Goal: Task Accomplishment & Management: Use online tool/utility

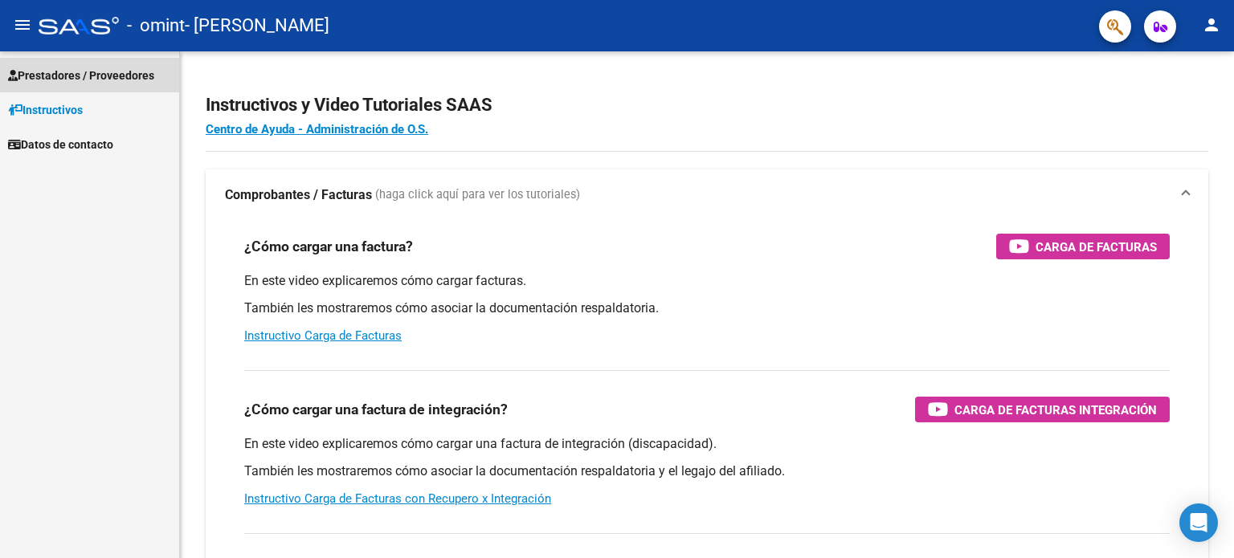
click at [107, 74] on span "Prestadores / Proveedores" at bounding box center [81, 76] width 146 height 18
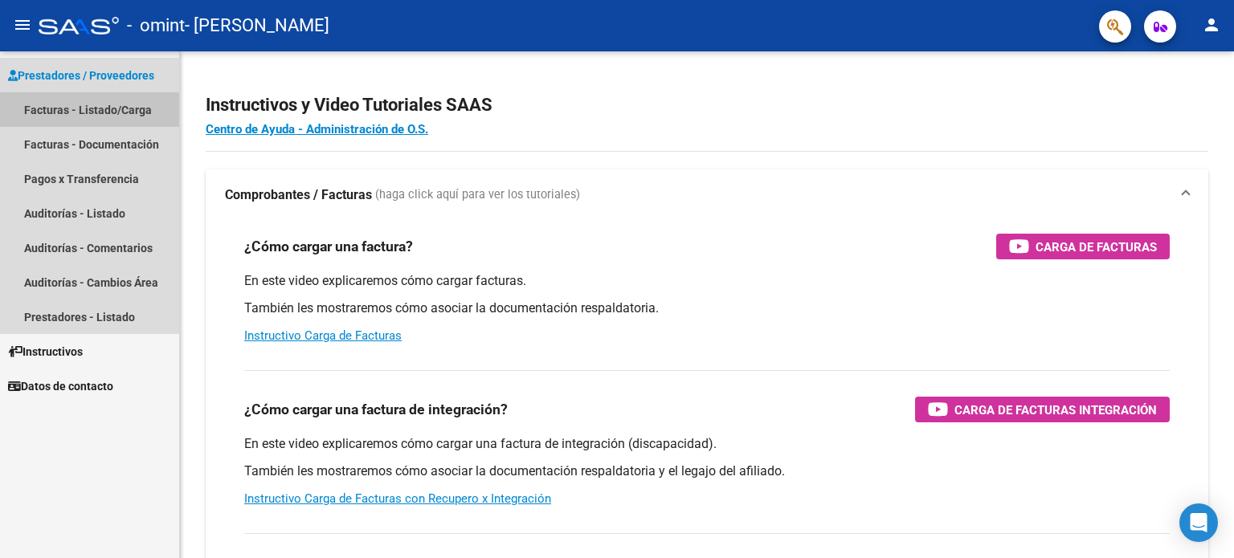
click at [128, 104] on link "Facturas - Listado/Carga" at bounding box center [89, 109] width 179 height 35
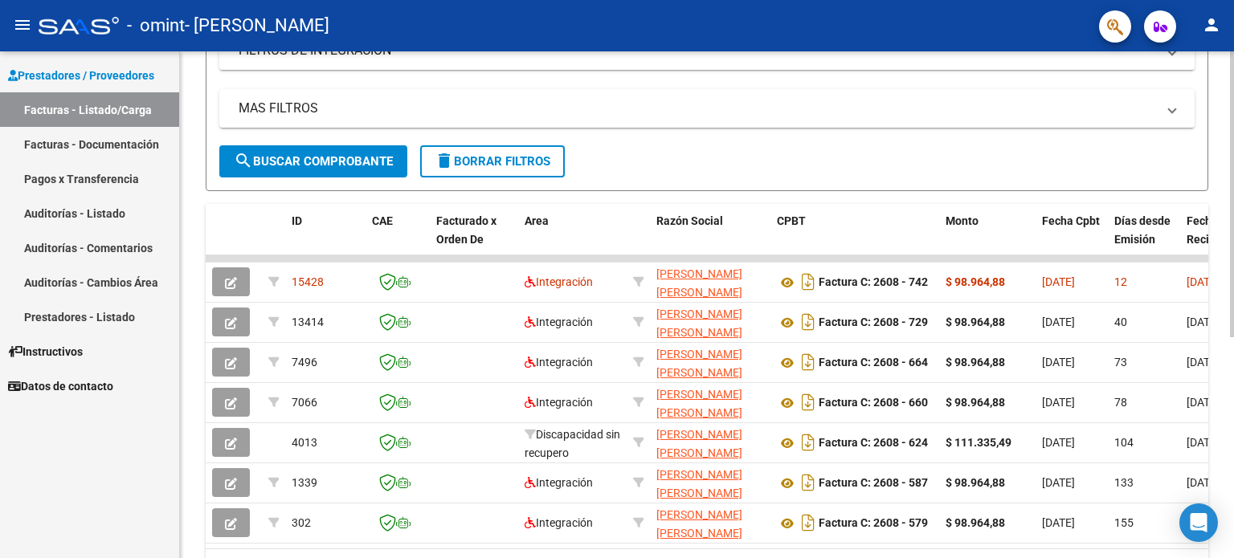
scroll to position [301, 0]
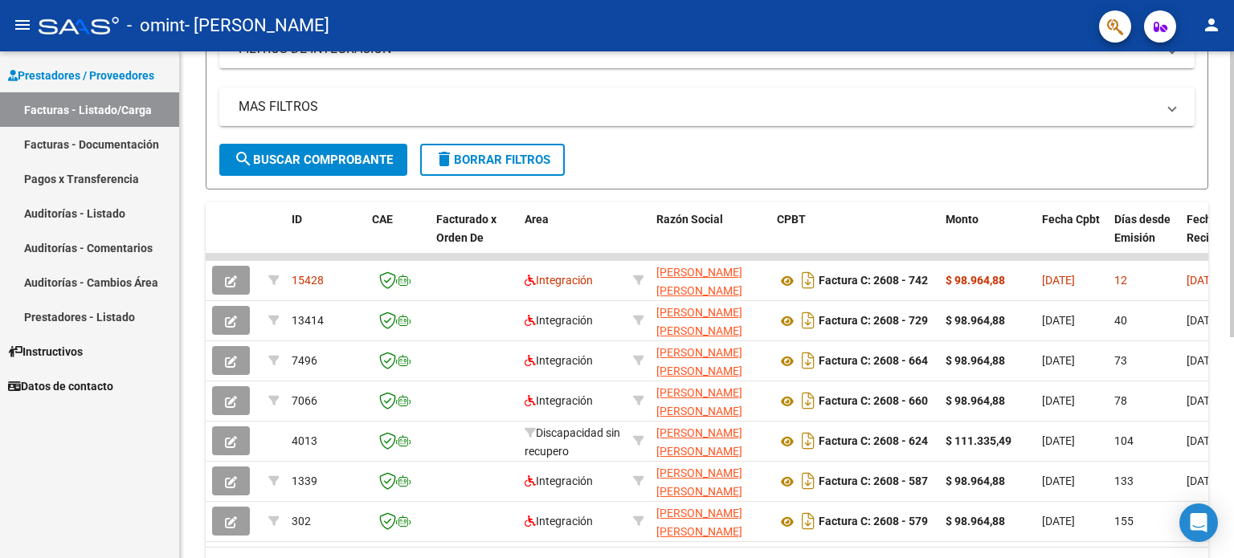
click at [1233, 321] on div at bounding box center [1232, 369] width 4 height 286
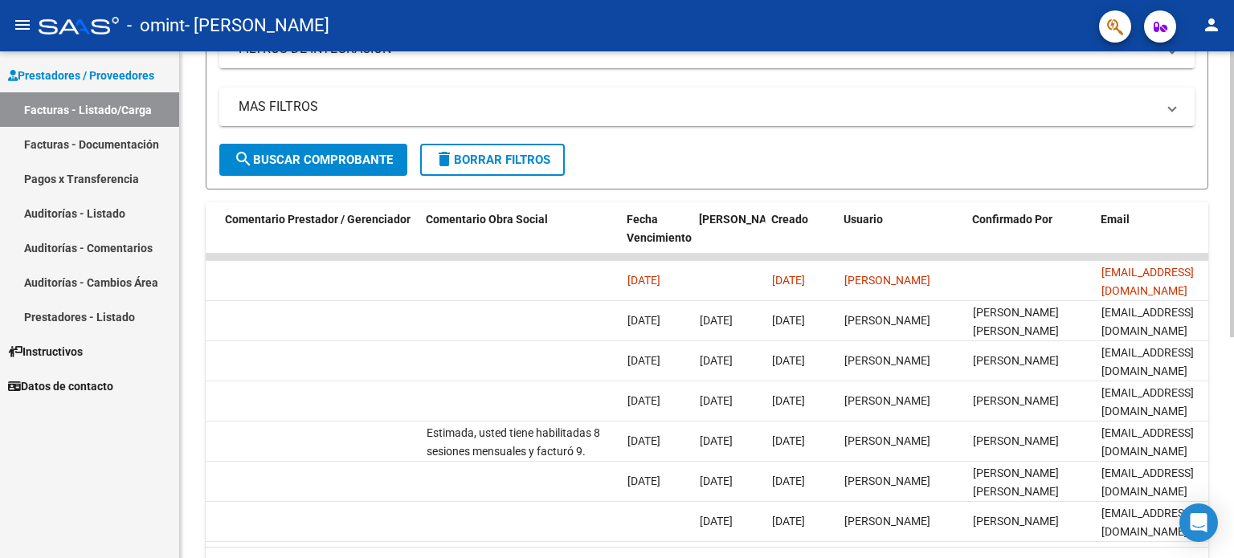
scroll to position [0, 2384]
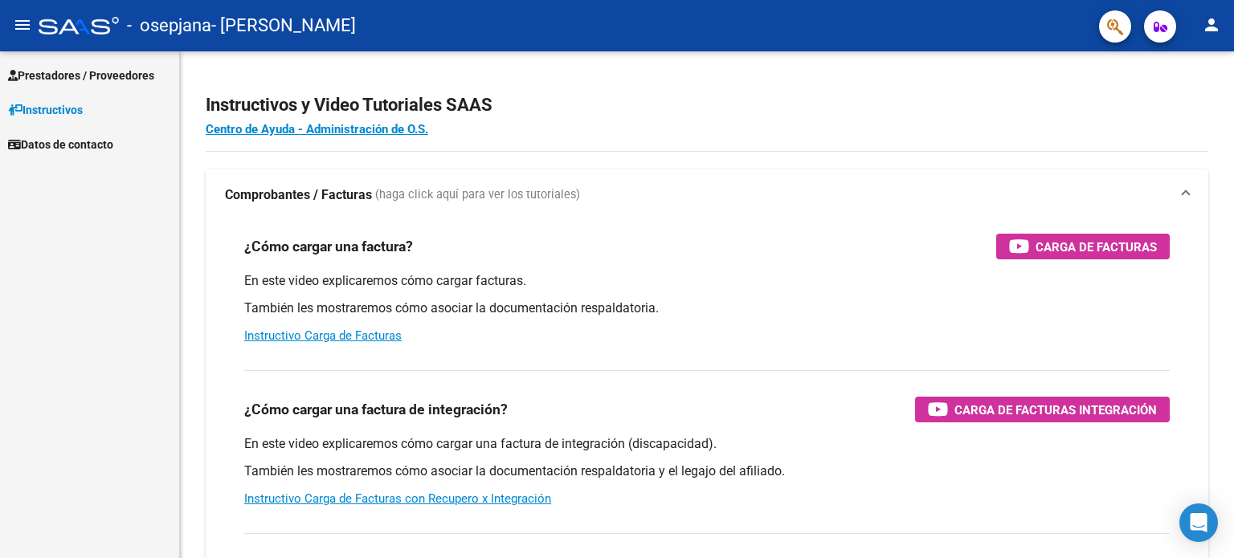
click at [92, 61] on link "Prestadores / Proveedores" at bounding box center [89, 75] width 179 height 35
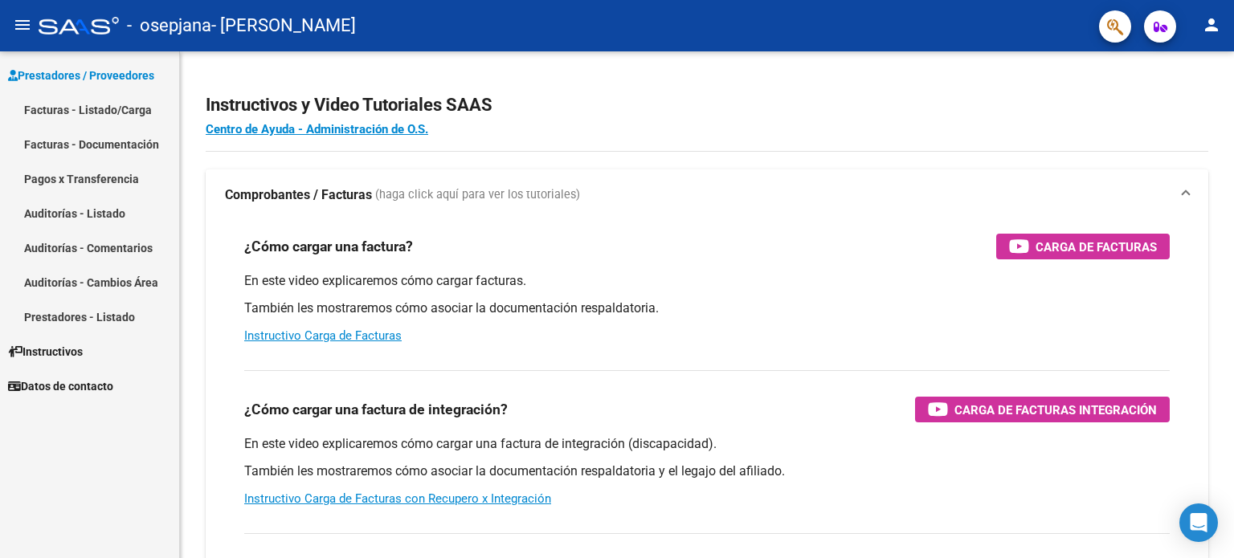
click at [96, 102] on link "Facturas - Listado/Carga" at bounding box center [89, 109] width 179 height 35
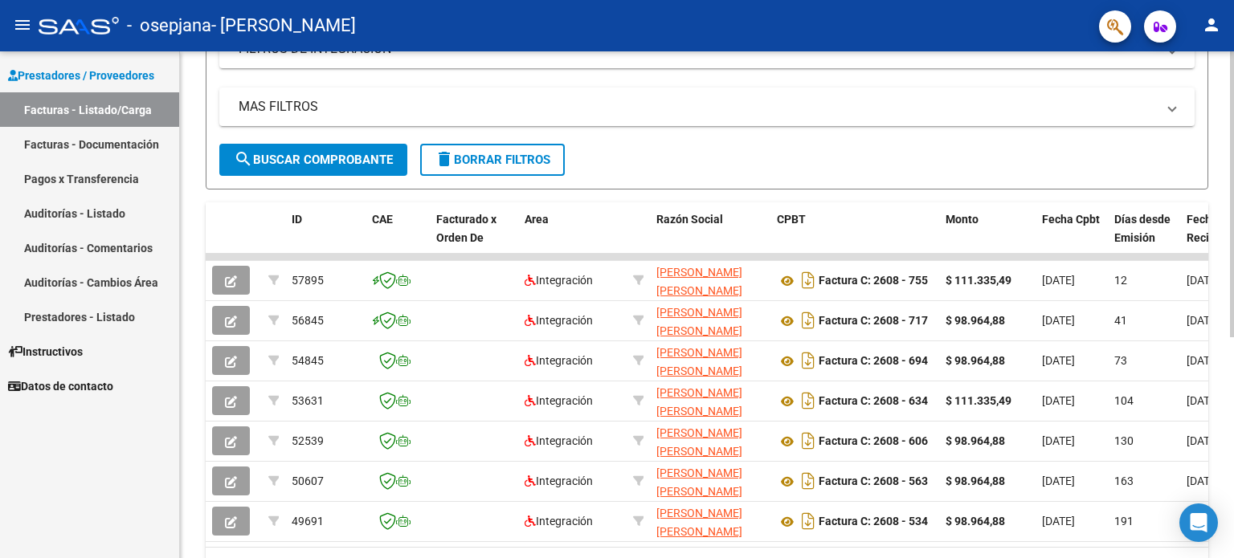
click at [1222, 260] on div "Video tutorial PRESTADORES -> Listado de CPBTs Emitidos por Prestadores / Prove…" at bounding box center [709, 194] width 1058 height 889
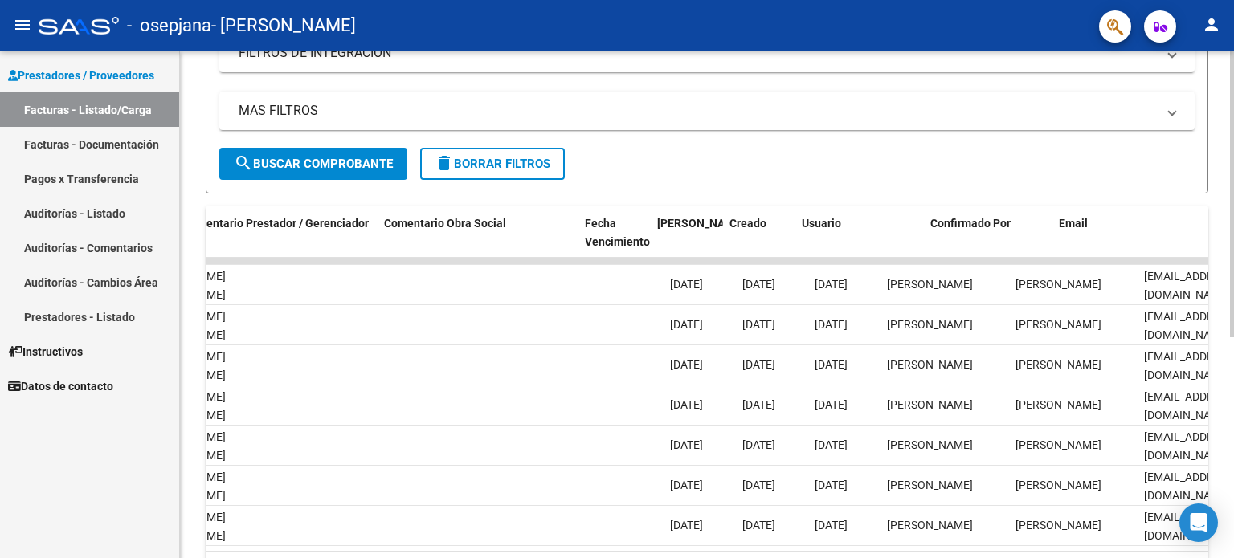
scroll to position [0, 2384]
